Goal: Check status

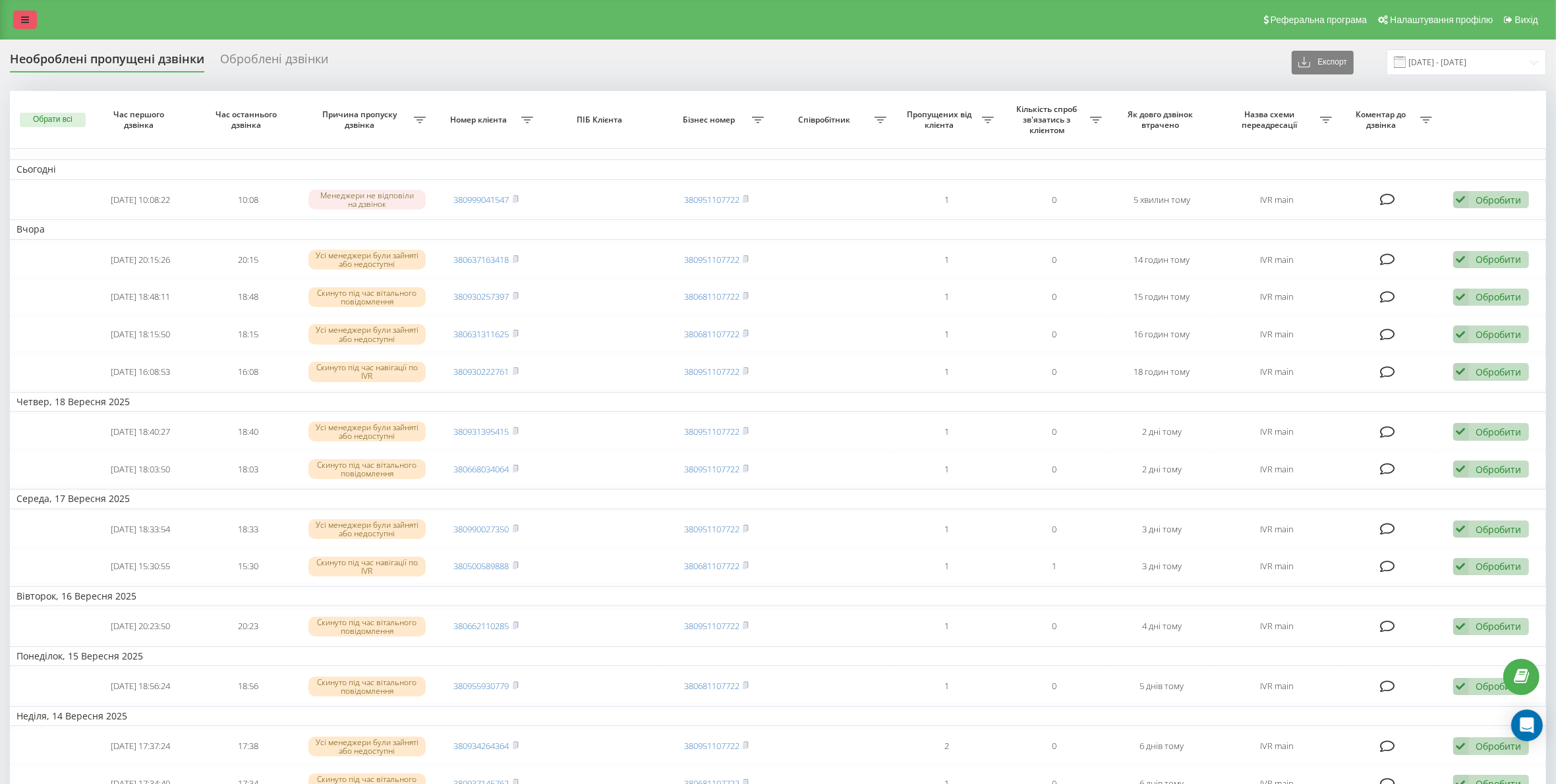
click at [30, 28] on link at bounding box center [25, 20] width 24 height 18
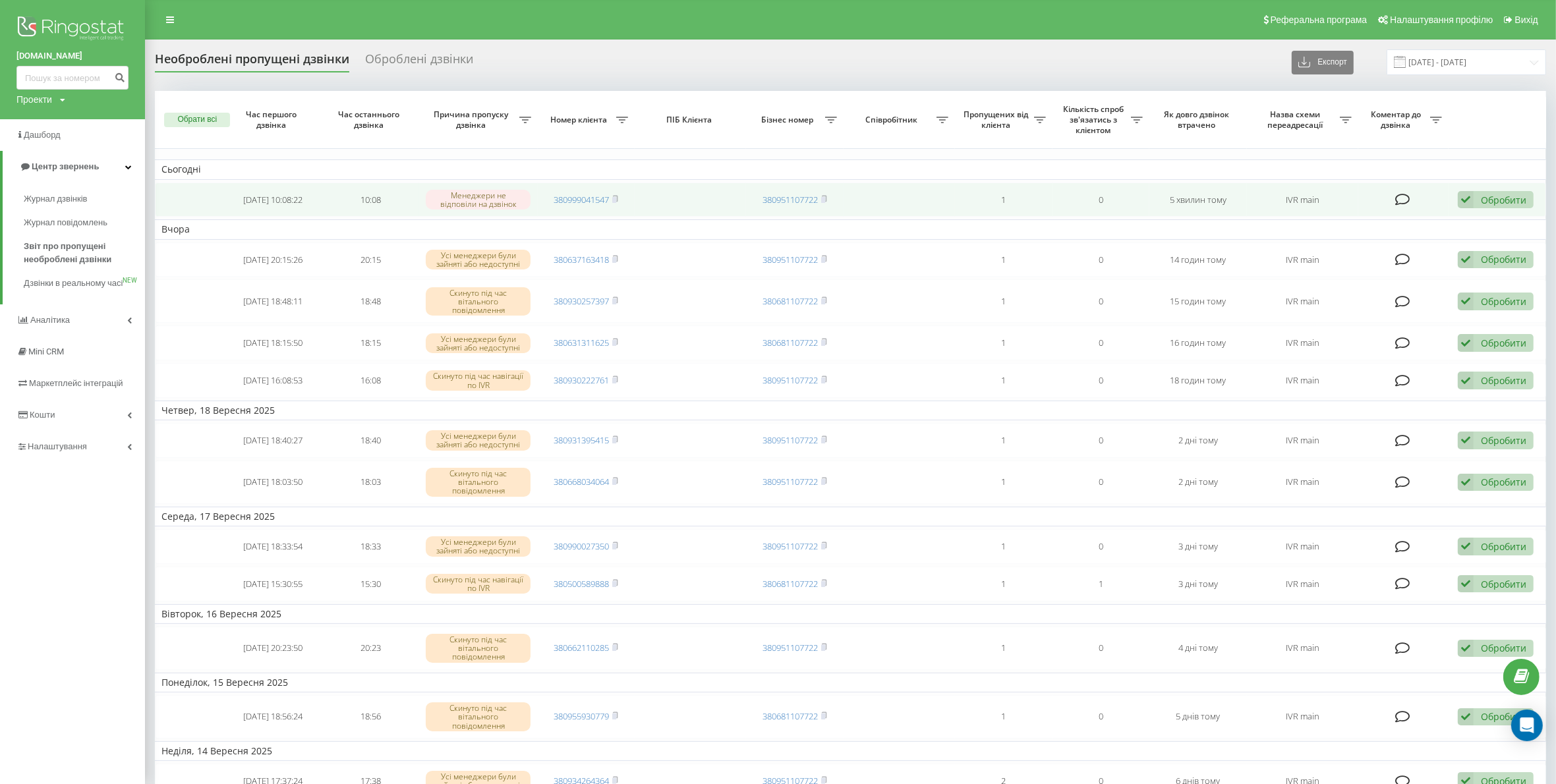
click at [1464, 196] on icon at bounding box center [1466, 200] width 16 height 18
click at [1435, 240] on span "Зв'язався з клієнтом за допомогою іншого каналу" at bounding box center [1410, 244] width 225 height 13
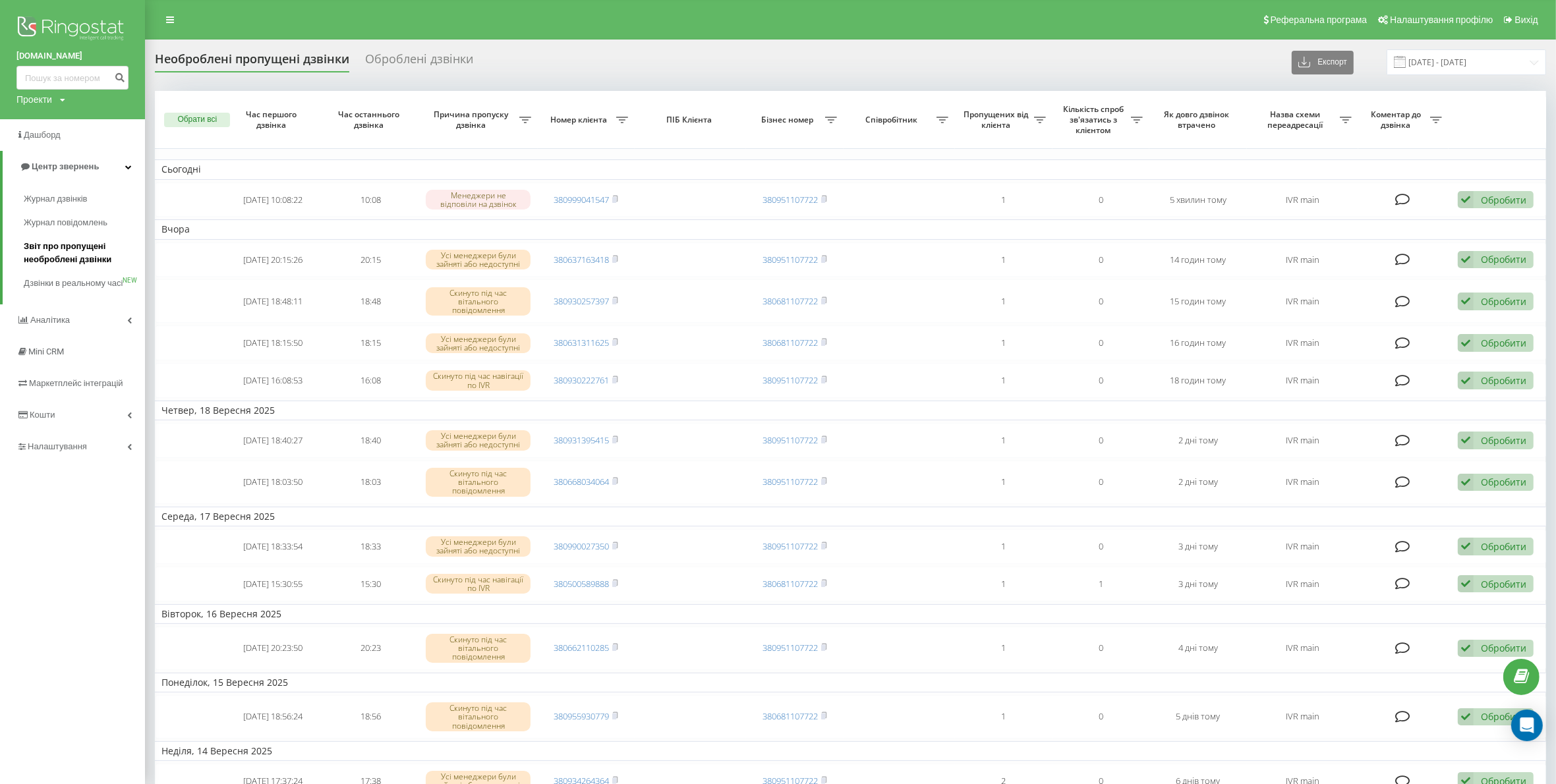
click at [93, 248] on span "Звіт про пропущені необроблені дзвінки" at bounding box center [81, 252] width 115 height 26
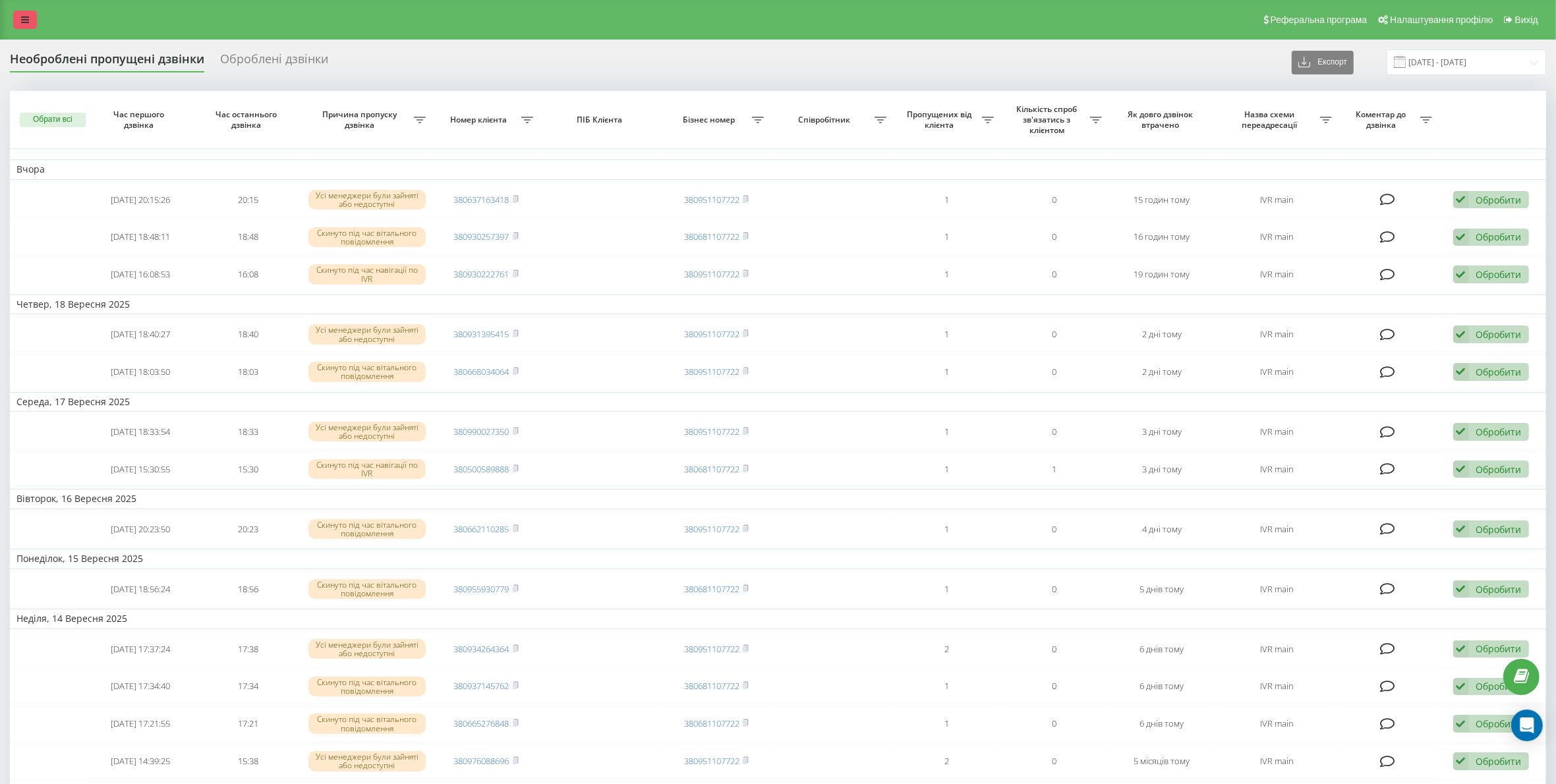
click at [27, 18] on icon at bounding box center [25, 20] width 8 height 9
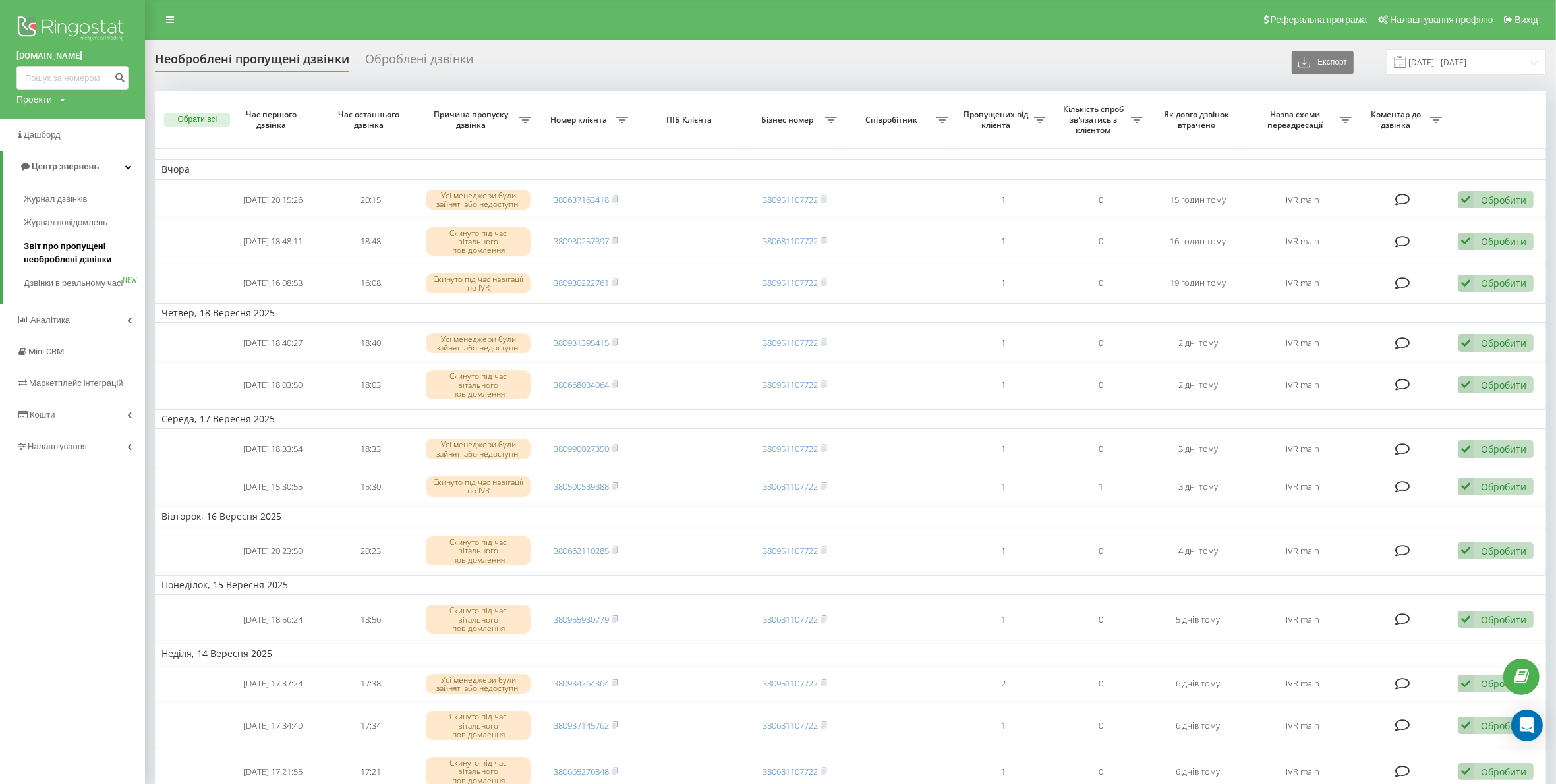
click at [51, 238] on link "Звіт про пропущені необроблені дзвінки" at bounding box center [84, 253] width 122 height 37
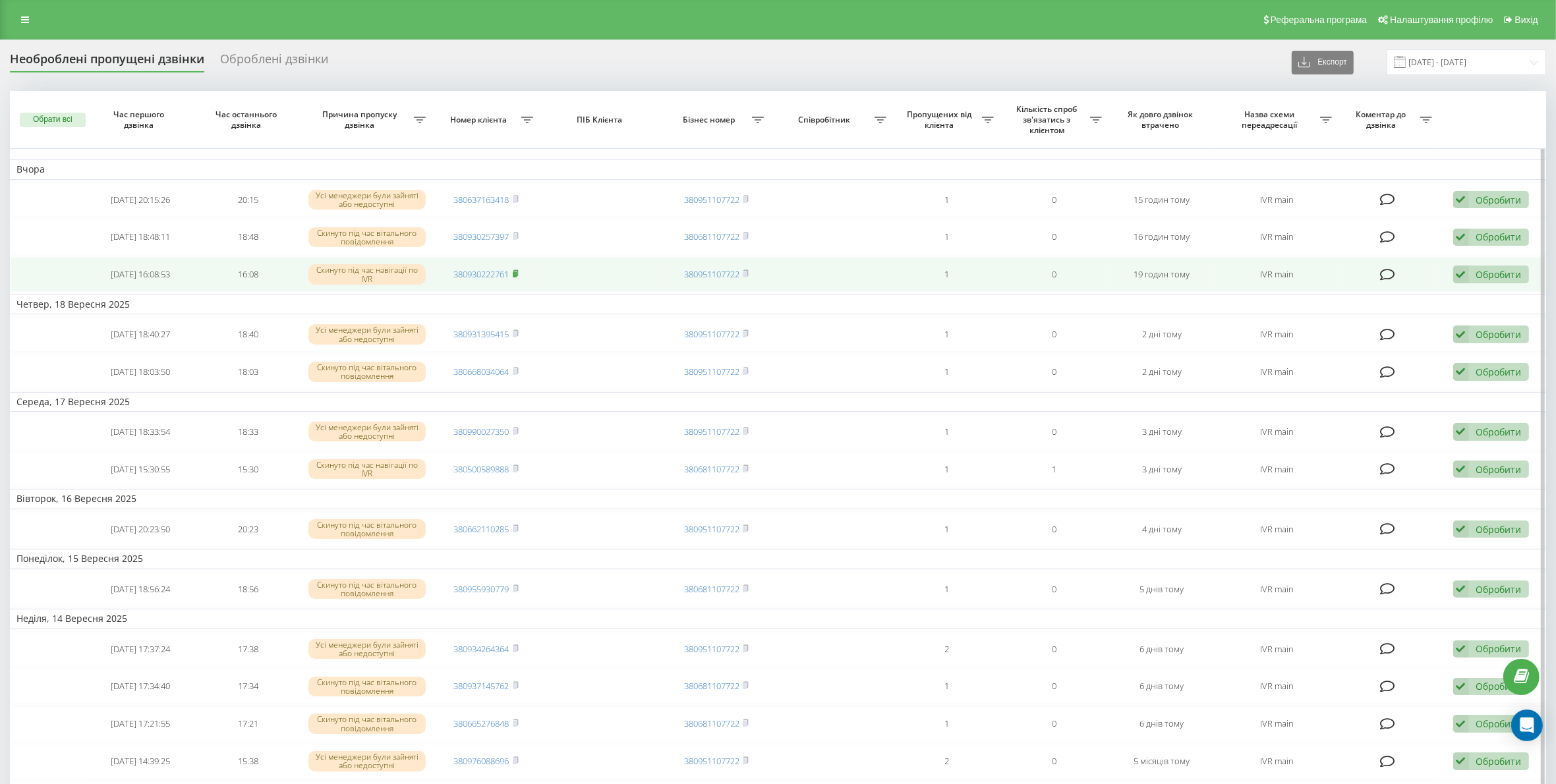
click at [518, 278] on span at bounding box center [516, 274] width 6 height 12
